Goal: Transaction & Acquisition: Purchase product/service

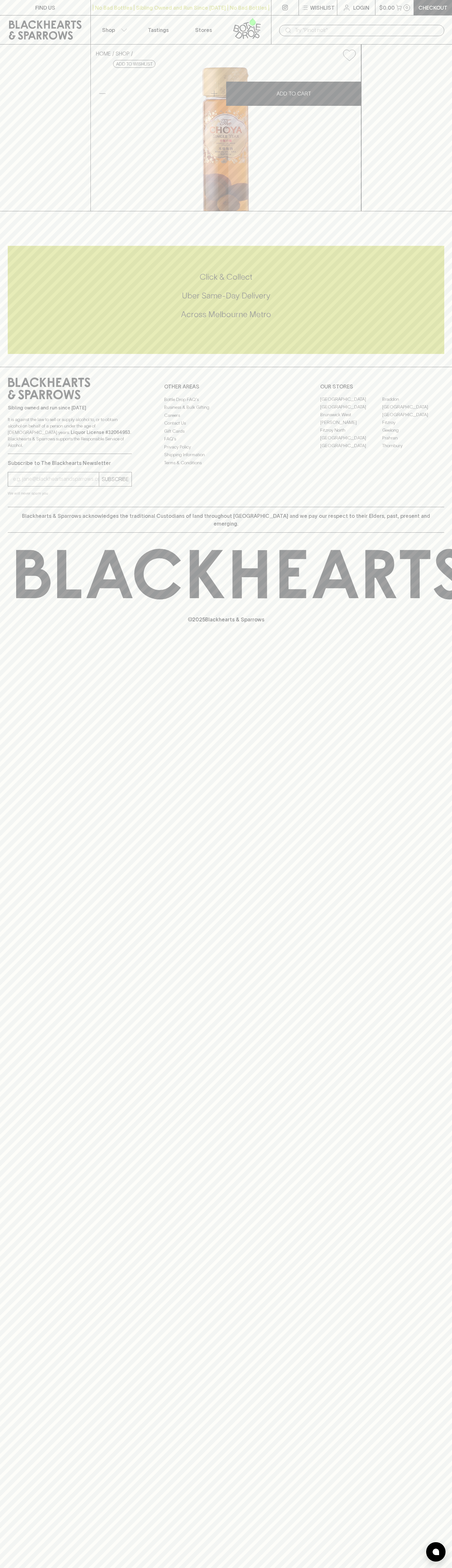
click at [264, 24] on icon at bounding box center [247, 28] width 37 height 21
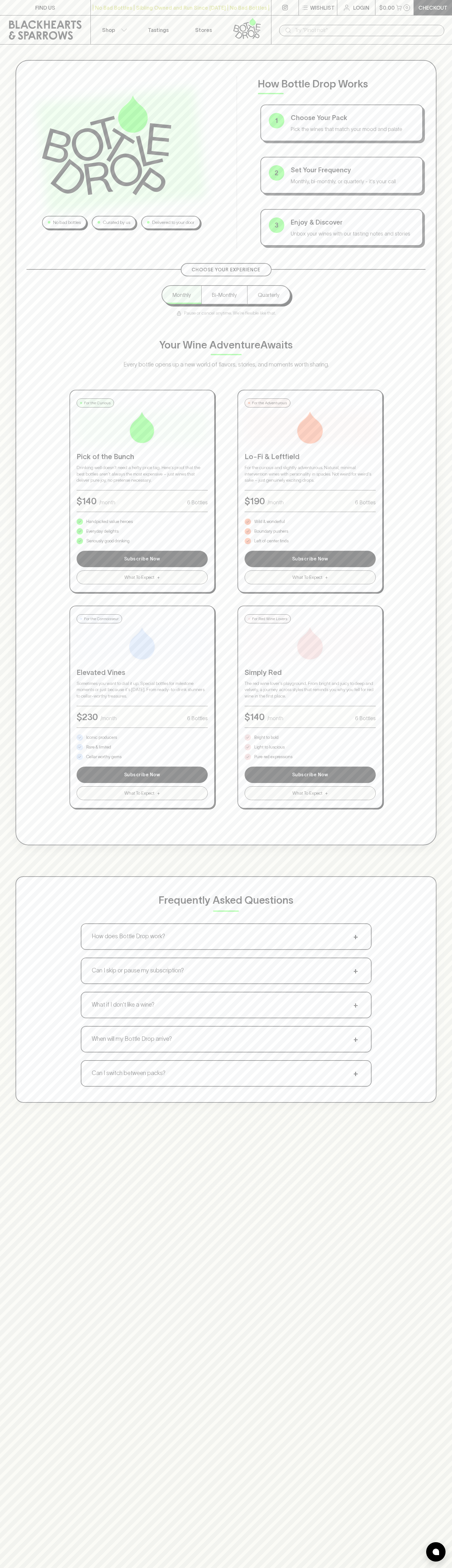
click at [218, 1567] on html "FIND US | No Bad Bottles | Sibling Owned and Run Since 2006 | No Bad Bottles | …" at bounding box center [226, 1013] width 452 height 2027
click at [32, 903] on div "Frequently Asked Questions How does Bottle Drop work? + Choose your pack, set y…" at bounding box center [225, 990] width 421 height 226
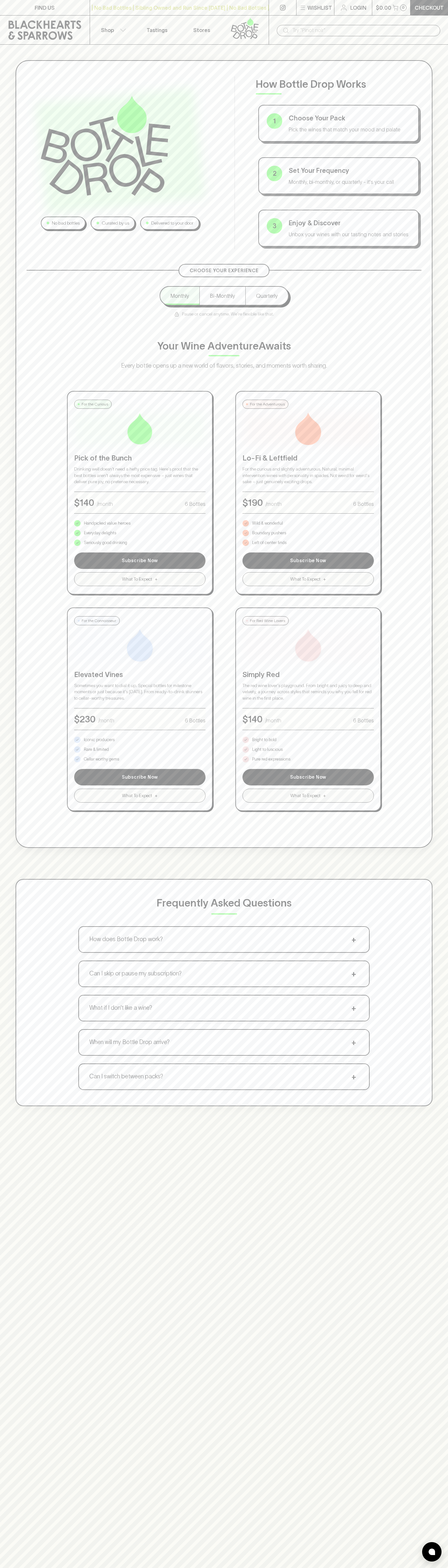
click at [271, 759] on p "Pure red expressions" at bounding box center [271, 759] width 38 height 7
